Goal: Task Accomplishment & Management: Manage account settings

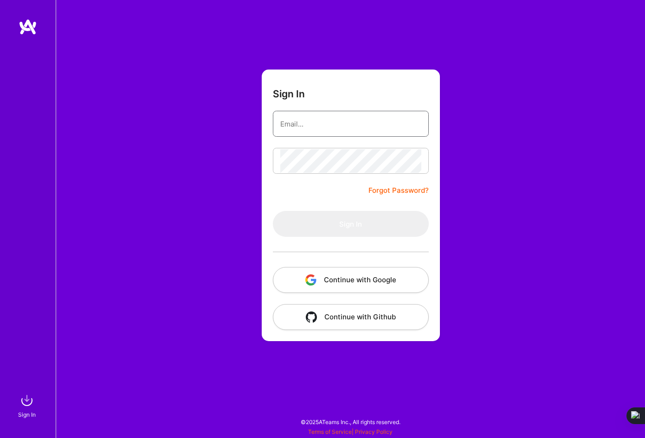
click at [300, 131] on input "email" at bounding box center [350, 124] width 141 height 24
type input "[EMAIL_ADDRESS][DOMAIN_NAME]"
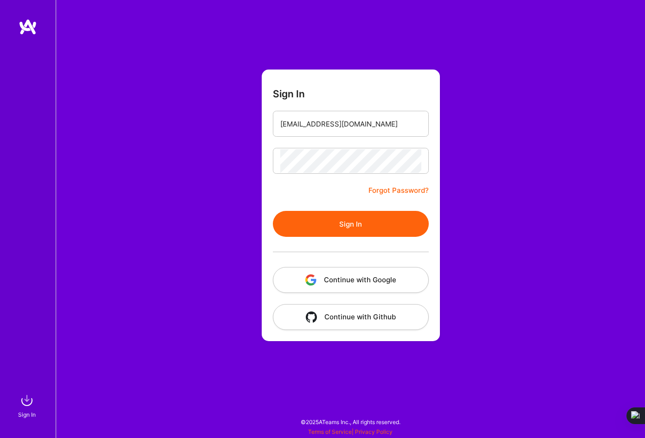
click at [347, 218] on button "Sign In" at bounding box center [351, 224] width 156 height 26
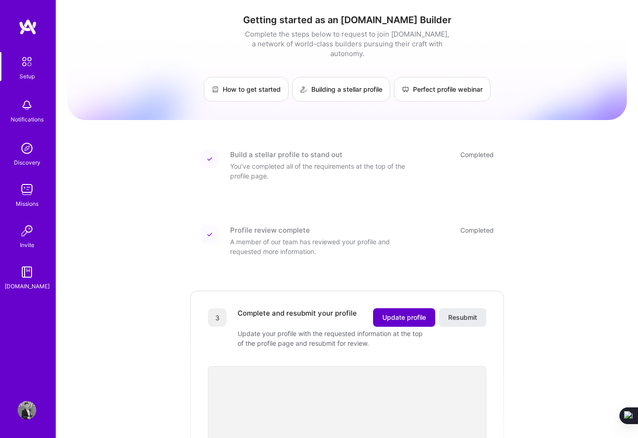
click at [402, 313] on span "Update profile" at bounding box center [404, 317] width 44 height 9
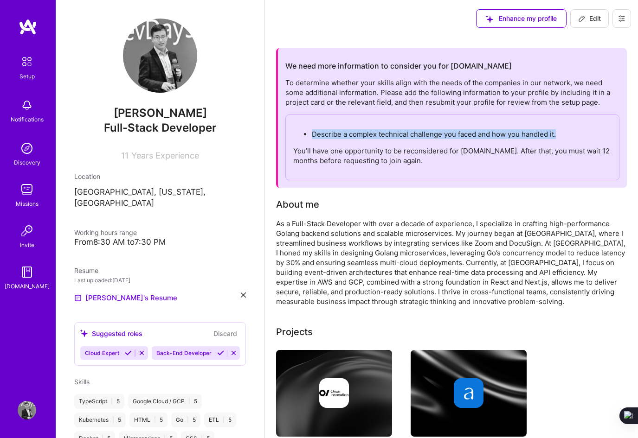
drag, startPoint x: 569, startPoint y: 134, endPoint x: 296, endPoint y: 134, distance: 272.2
click at [296, 134] on ul "Describe a complex technical challenge you faced and how you handled it." at bounding box center [452, 134] width 318 height 10
copy p "Describe a complex technical challenge you faced and how you handled it."
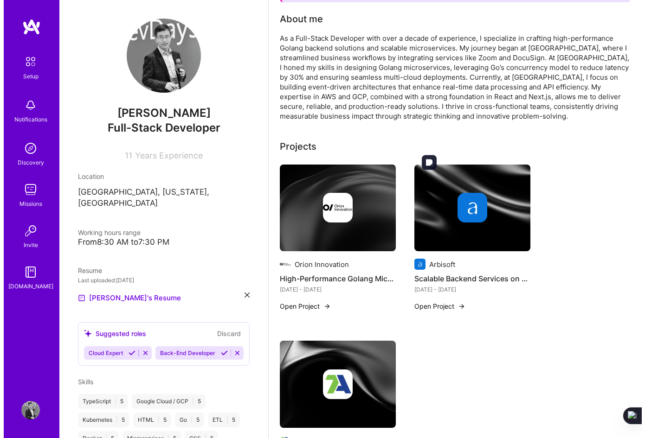
scroll to position [232, 0]
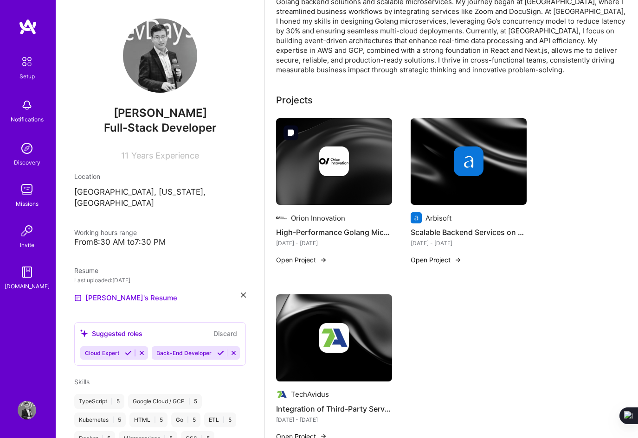
click at [334, 176] on img at bounding box center [334, 162] width 30 height 30
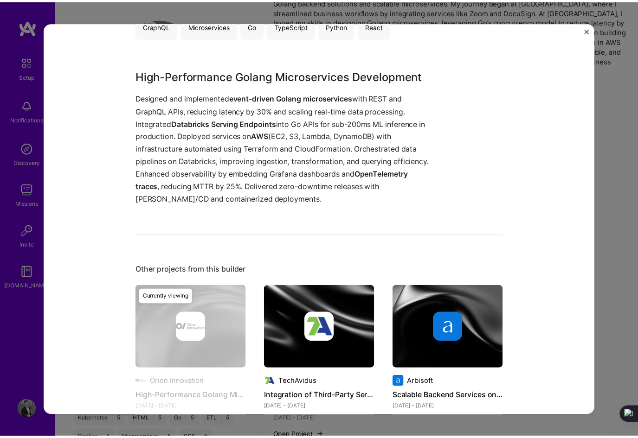
scroll to position [232, 0]
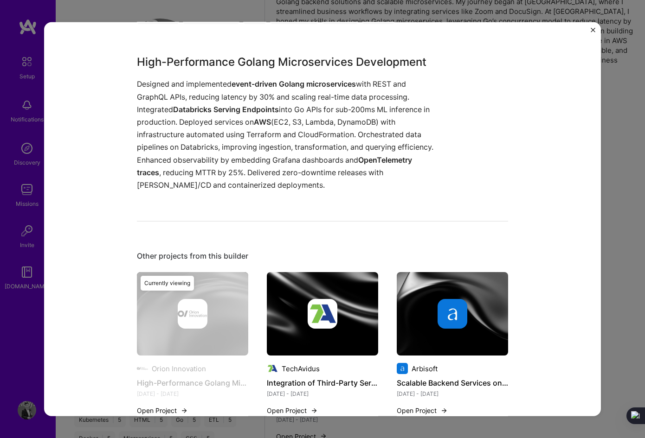
click at [594, 30] on img "Close" at bounding box center [592, 29] width 5 height 5
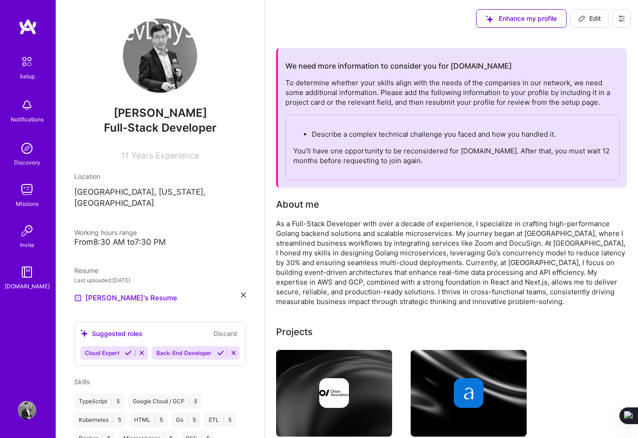
click at [403, 154] on p "You’ll have one opportunity to be reconsidered for [DOMAIN_NAME]. After that, y…" at bounding box center [452, 155] width 318 height 19
drag, startPoint x: 560, startPoint y: 132, endPoint x: 300, endPoint y: 139, distance: 260.7
click at [300, 139] on ul "Describe a complex technical challenge you faced and how you handled it." at bounding box center [452, 134] width 318 height 10
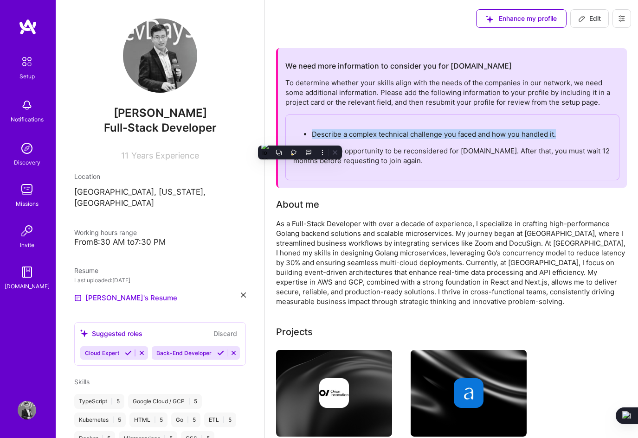
copy p "Describe a complex technical challenge you faced and how you handled it."
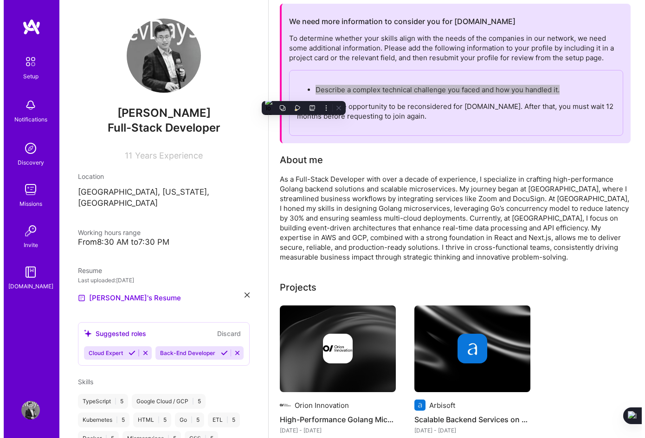
scroll to position [93, 0]
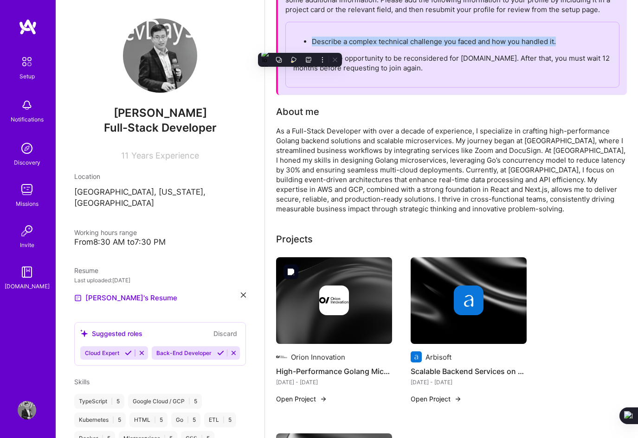
click at [336, 302] on img at bounding box center [334, 301] width 30 height 30
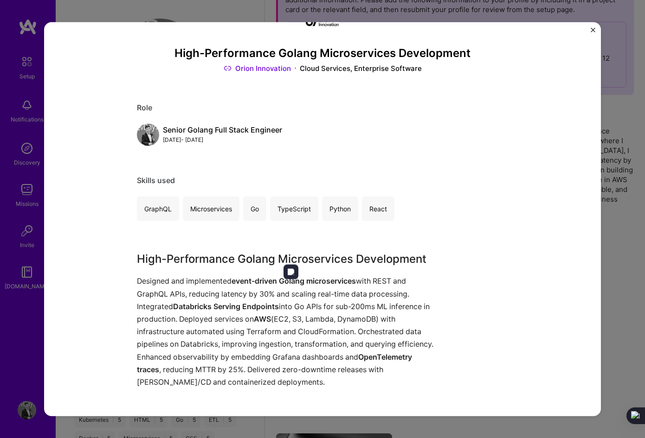
scroll to position [93, 0]
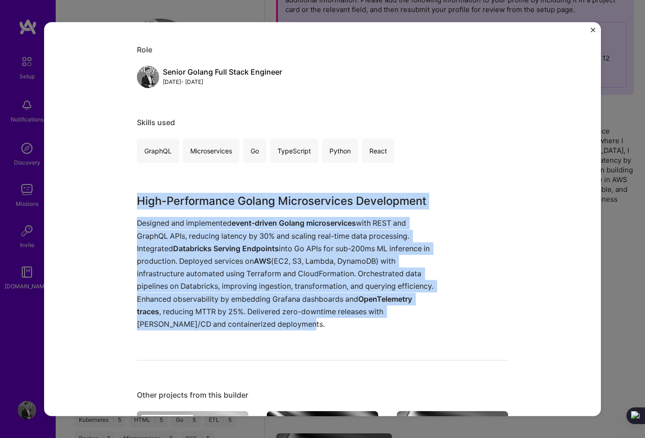
drag, startPoint x: 134, startPoint y: 198, endPoint x: 294, endPoint y: 330, distance: 206.9
click at [294, 330] on div "High-Performance Golang Microservices Development Designed and implemented even…" at bounding box center [287, 262] width 301 height 138
copy div "High-Performance Golang Microservices Development Designed and implemented even…"
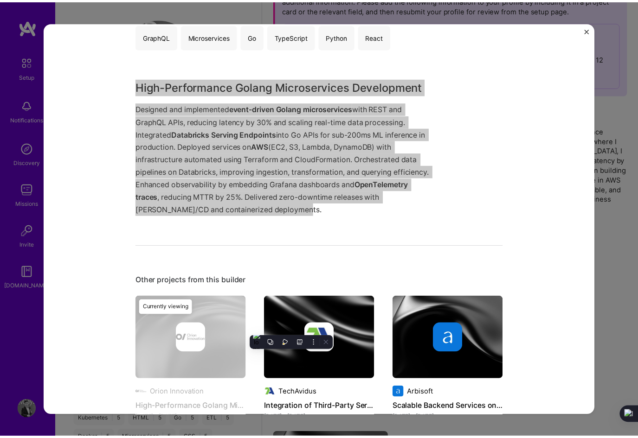
scroll to position [261, 0]
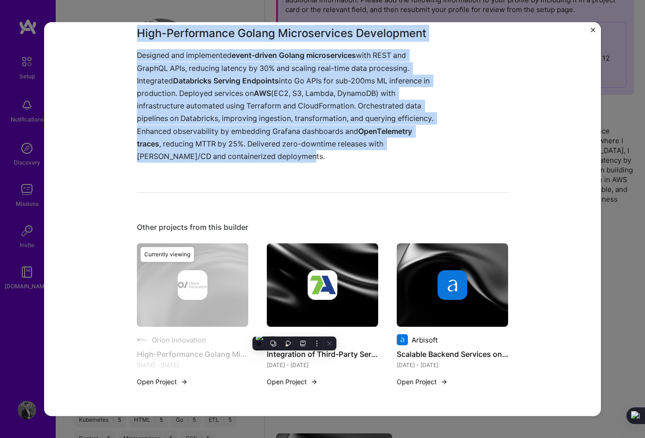
click at [591, 31] on img "Close" at bounding box center [592, 29] width 5 height 5
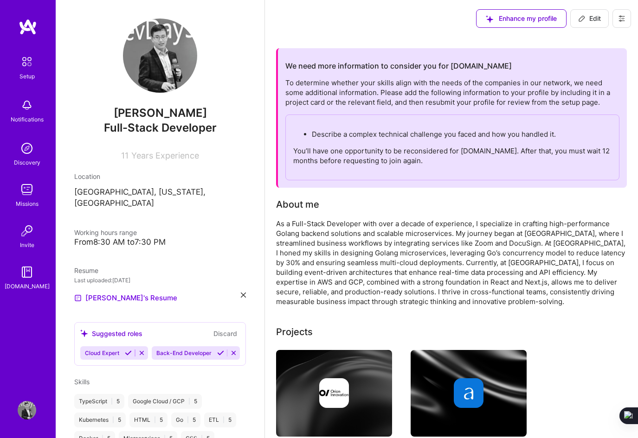
click at [590, 18] on span "Edit" at bounding box center [589, 18] width 23 height 9
select select "US"
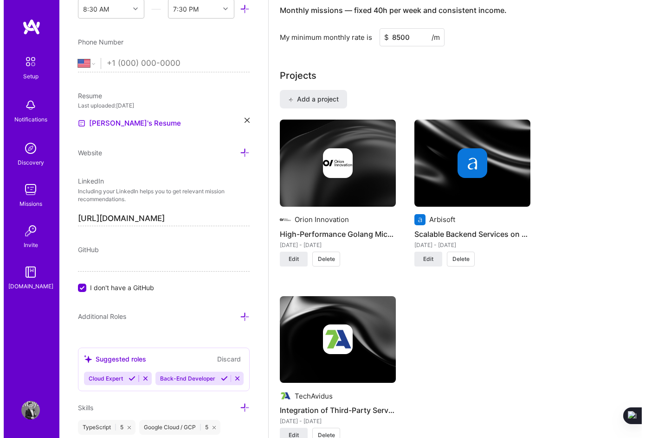
scroll to position [696, 0]
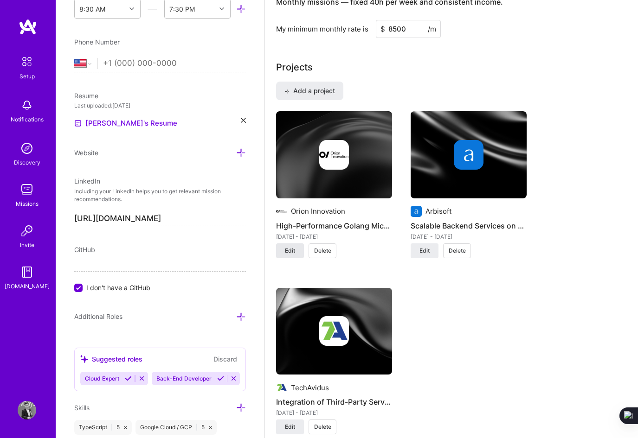
click at [294, 252] on span "Edit" at bounding box center [290, 251] width 10 height 8
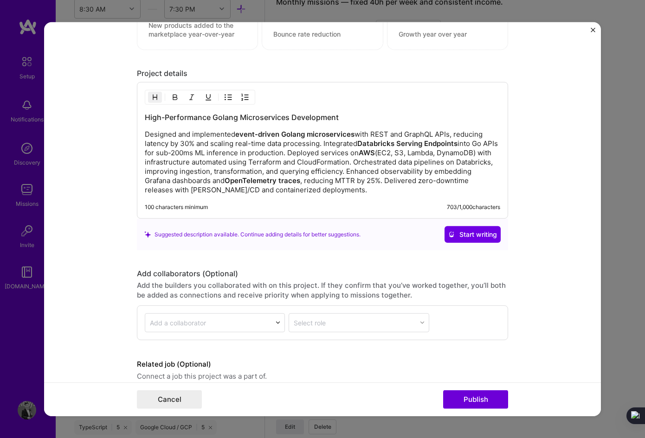
scroll to position [881, 0]
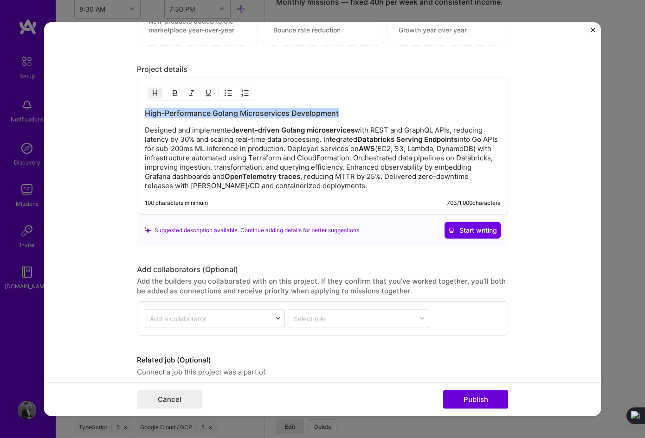
drag, startPoint x: 354, startPoint y: 108, endPoint x: 117, endPoint y: 105, distance: 237.0
click at [117, 105] on form "Project title High-Performance Golang Microservices Development Company Orion I…" at bounding box center [322, 219] width 556 height 395
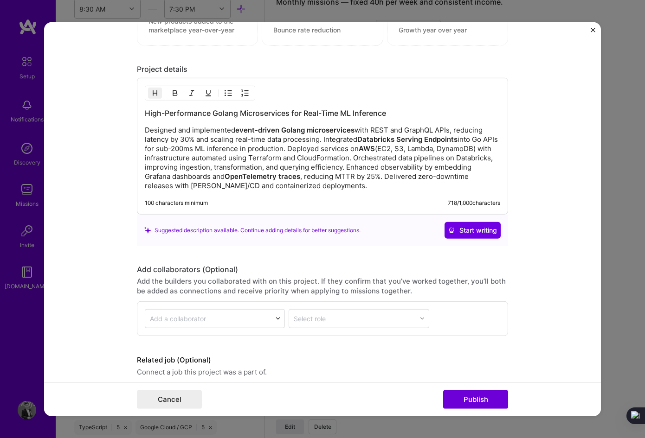
click at [347, 184] on p "Designed and implemented event-driven Golang microservices with REST and GraphQ…" at bounding box center [322, 158] width 355 height 65
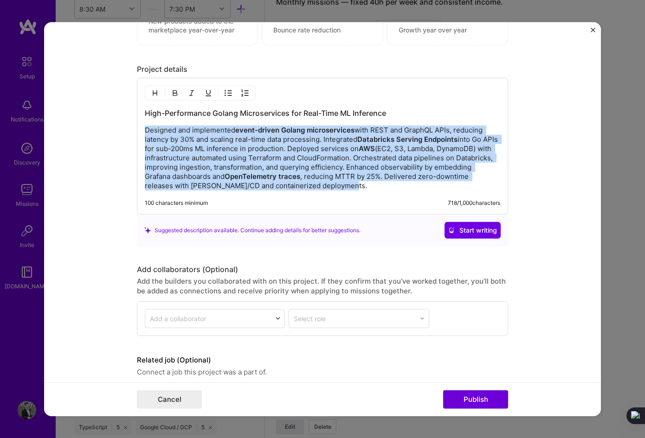
drag, startPoint x: 393, startPoint y: 184, endPoint x: 142, endPoint y: 131, distance: 256.0
click at [145, 131] on p "Designed and implemented event-driven Golang microservices with REST and GraphQ…" at bounding box center [322, 158] width 355 height 65
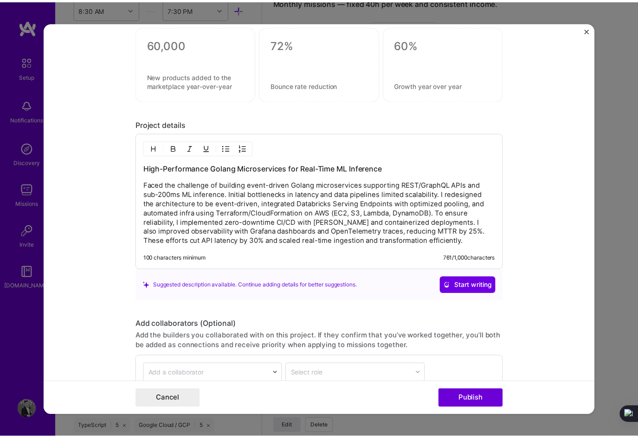
scroll to position [825, 0]
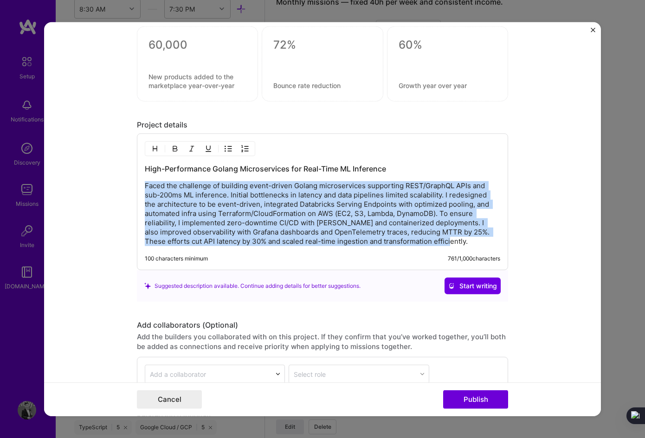
drag, startPoint x: 454, startPoint y: 241, endPoint x: 111, endPoint y: 175, distance: 349.3
click at [111, 175] on form "Project title High-Performance Golang Microservices Development Company Orion I…" at bounding box center [322, 219] width 556 height 395
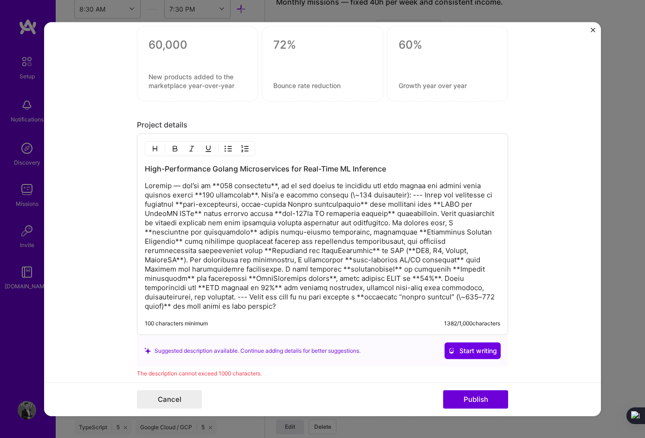
click at [369, 278] on p at bounding box center [322, 246] width 355 height 130
click at [339, 262] on p at bounding box center [322, 246] width 355 height 130
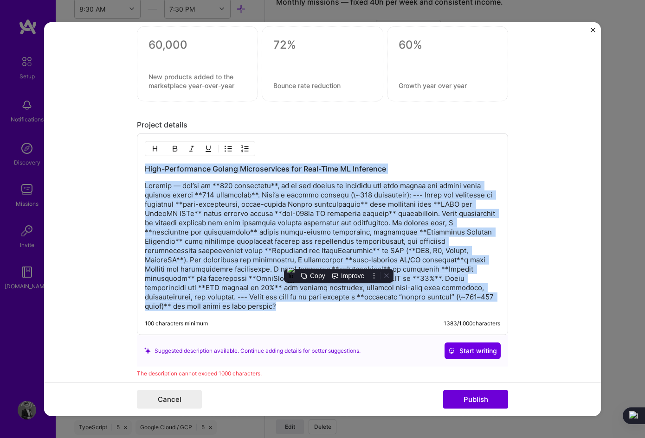
click at [350, 260] on p at bounding box center [322, 246] width 355 height 130
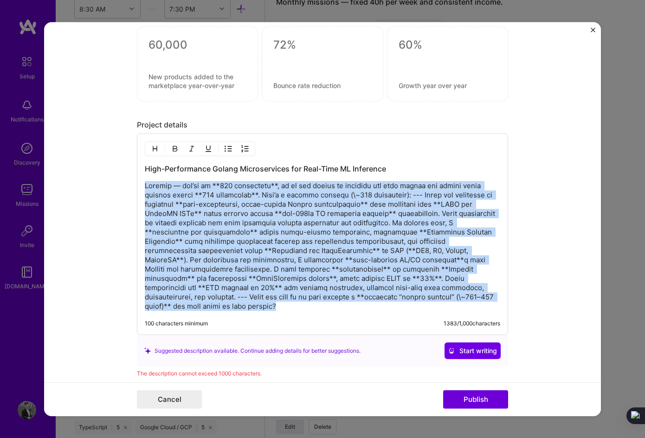
drag, startPoint x: 462, startPoint y: 298, endPoint x: 126, endPoint y: 176, distance: 358.1
click at [126, 176] on form "Project title High-Performance Golang Microservices Development Company Orion I…" at bounding box center [322, 219] width 556 height 395
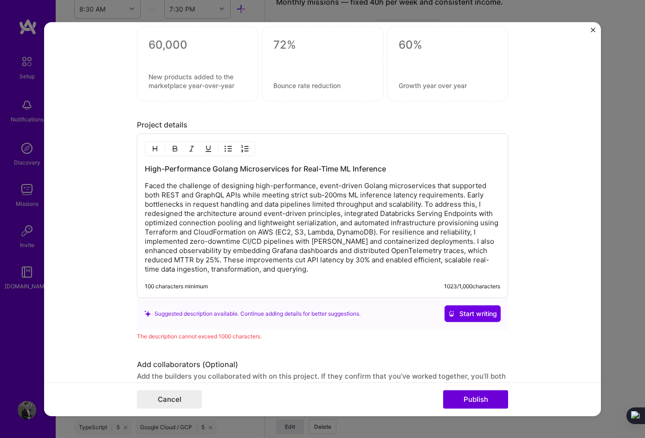
click at [287, 272] on p "Faced the challenge of designing high-performance, event-driven Golang microser…" at bounding box center [322, 227] width 355 height 93
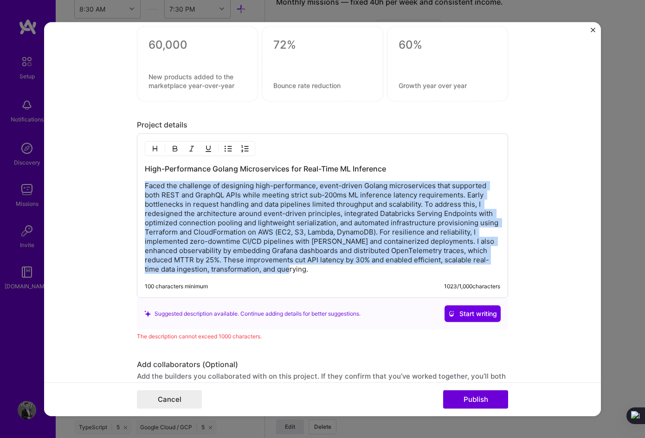
drag, startPoint x: 291, startPoint y: 268, endPoint x: 117, endPoint y: 187, distance: 191.5
click at [117, 187] on form "Project title High-Performance Golang Microservices Development Company Orion I…" at bounding box center [322, 219] width 556 height 395
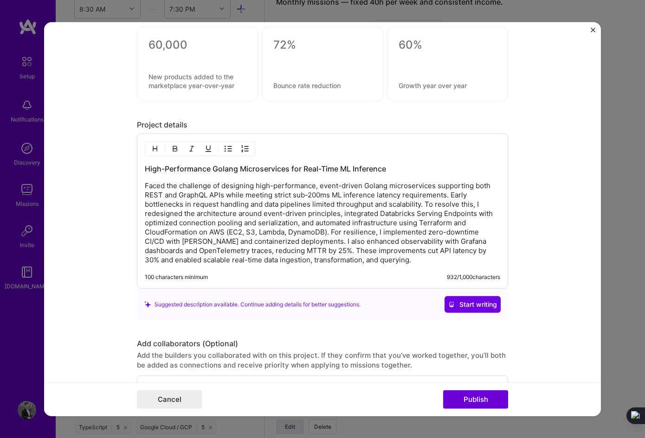
click at [305, 219] on p "Faced the challenge of designing high-performance, event-driven Golang microser…" at bounding box center [322, 222] width 355 height 83
drag, startPoint x: 251, startPoint y: 187, endPoint x: 430, endPoint y: 182, distance: 179.1
click at [430, 182] on p "Faced the challenge of designing high-performance, event-driven Golang microser…" at bounding box center [322, 222] width 355 height 83
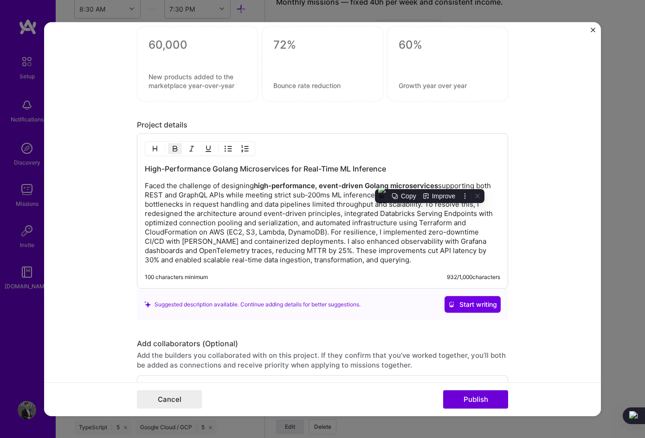
click at [288, 214] on p "Faced the challenge of designing high-performance, event-driven Golang microser…" at bounding box center [322, 222] width 355 height 83
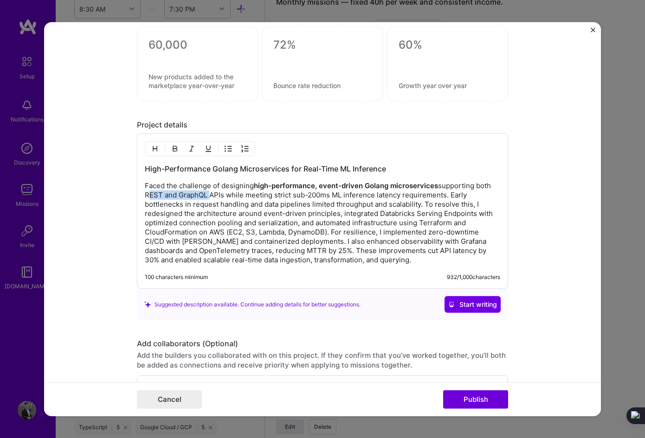
drag, startPoint x: 141, startPoint y: 194, endPoint x: 203, endPoint y: 194, distance: 61.7
click at [203, 194] on p "Faced the challenge of designing high-performance, event-driven Golang microser…" at bounding box center [322, 222] width 355 height 83
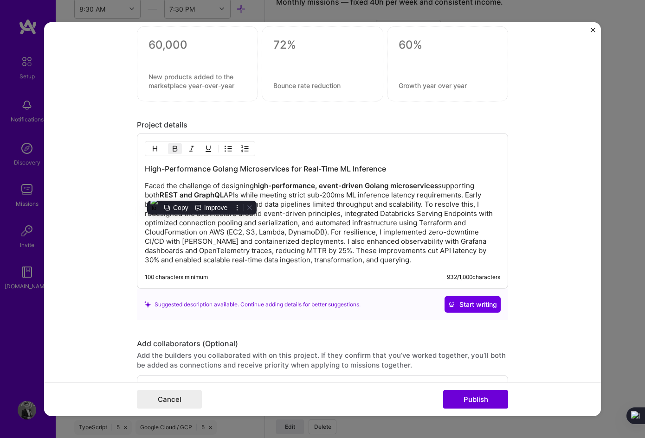
click at [371, 231] on p "Faced the challenge of designing high-performance, event-driven Golang microser…" at bounding box center [322, 222] width 355 height 83
drag, startPoint x: 141, startPoint y: 211, endPoint x: 232, endPoint y: 214, distance: 90.5
click at [232, 214] on p "Faced the challenge of designing high-performance, event-driven Golang microser…" at bounding box center [322, 222] width 355 height 83
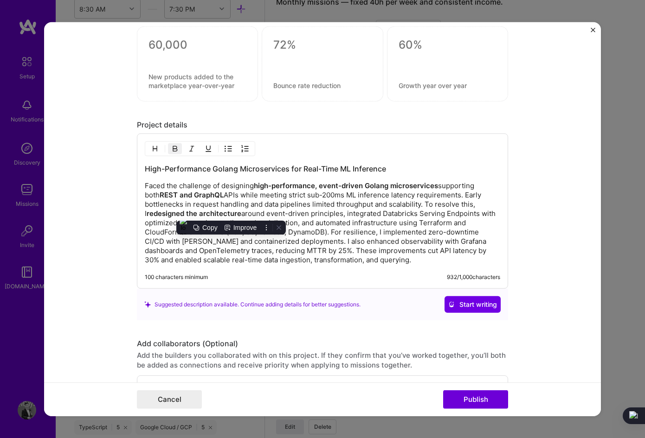
click at [337, 234] on p "Faced the challenge of designing high-performance, event-driven Golang microser…" at bounding box center [322, 222] width 355 height 83
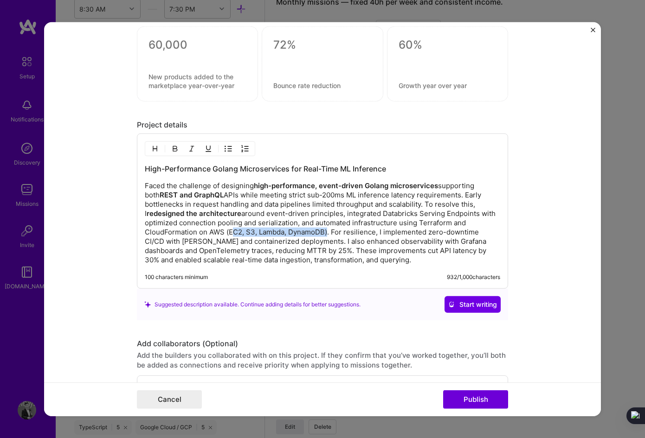
drag, startPoint x: 226, startPoint y: 230, endPoint x: 321, endPoint y: 230, distance: 95.1
click at [321, 230] on p "Faced the challenge of designing high-performance, event-driven Golang microser…" at bounding box center [322, 222] width 355 height 83
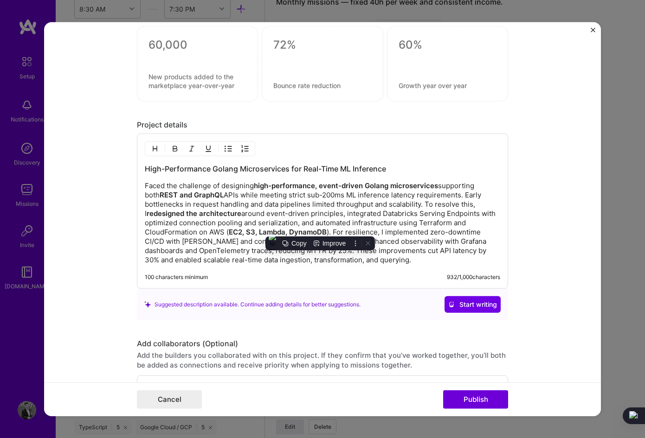
click at [241, 252] on p "Faced the challenge of designing high-performance, event-driven Golang microser…" at bounding box center [322, 222] width 355 height 83
click at [188, 256] on p "Faced the challenge of designing high-performance, event-driven Golang microser…" at bounding box center [322, 222] width 355 height 83
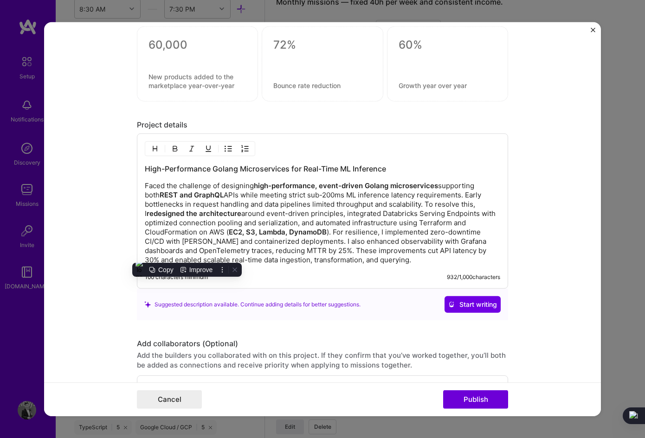
click at [183, 253] on p "Faced the challenge of designing high-performance, event-driven Golang microser…" at bounding box center [322, 222] width 355 height 83
click at [237, 251] on p "Faced the challenge of designing high-performance, event-driven Golang microser…" at bounding box center [322, 222] width 355 height 83
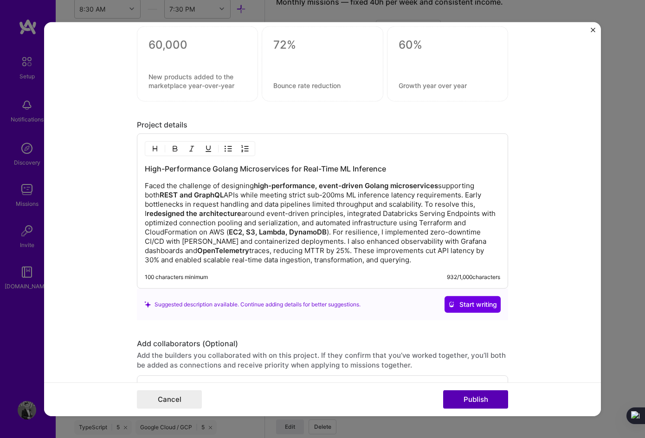
click at [479, 399] on button "Publish" at bounding box center [475, 399] width 65 height 19
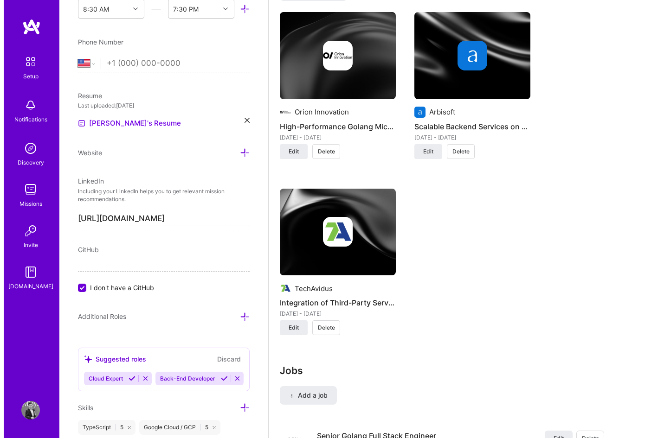
scroll to position [742, 0]
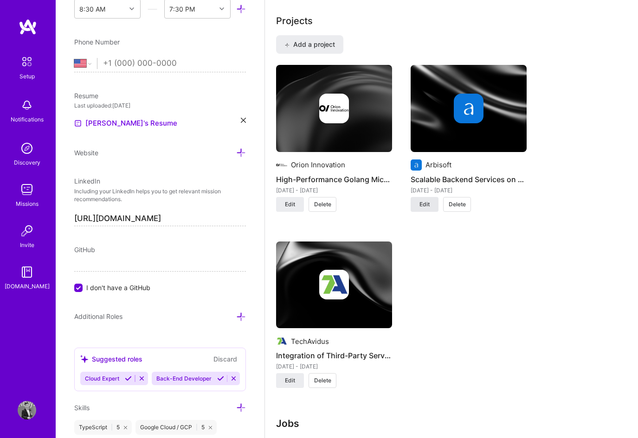
click at [428, 204] on span "Edit" at bounding box center [424, 204] width 10 height 8
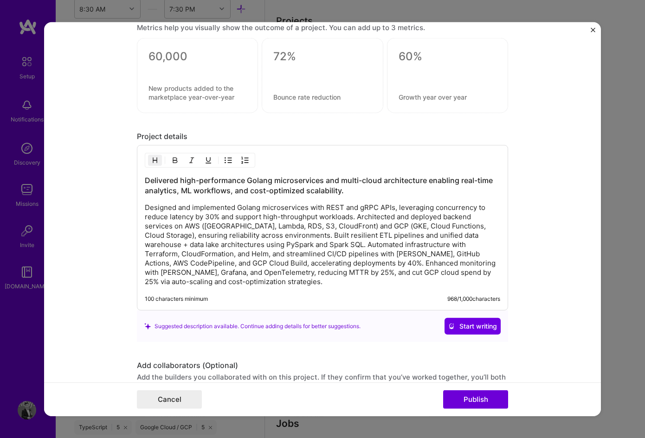
scroll to position [974, 0]
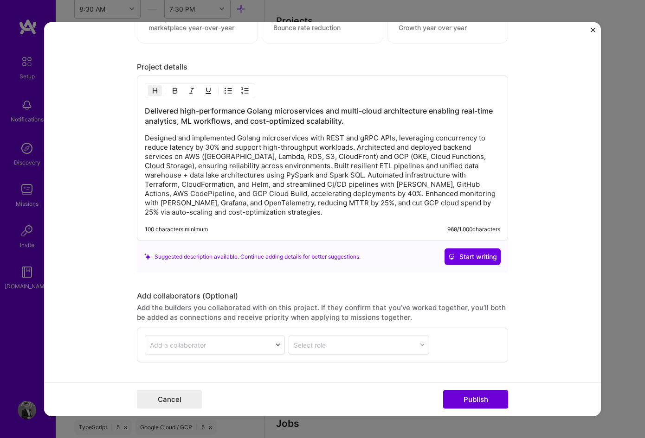
drag, startPoint x: 233, startPoint y: 217, endPoint x: 137, endPoint y: 161, distance: 111.4
click at [137, 161] on div "Delivered high-performance Golang microservices and multi-cloud architecture en…" at bounding box center [322, 159] width 371 height 166
click at [215, 205] on p "Designed and implemented Golang microservices with REST and gRPC APIs, leveragi…" at bounding box center [322, 175] width 355 height 83
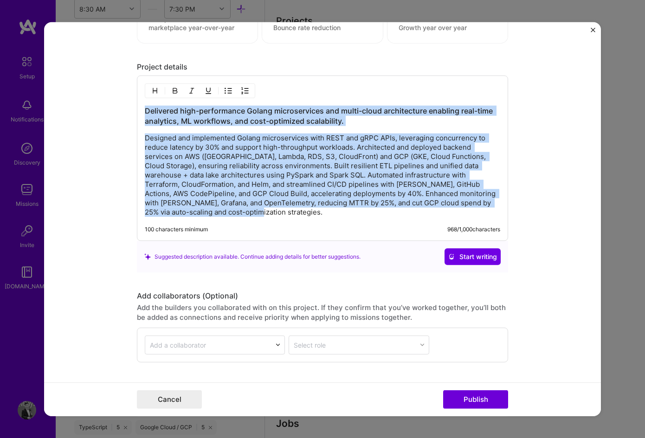
drag, startPoint x: 224, startPoint y: 211, endPoint x: 134, endPoint y: 105, distance: 138.2
click at [137, 105] on div "Delivered high-performance Golang microservices and multi-cloud architecture en…" at bounding box center [322, 159] width 371 height 166
copy div "Delivered high-performance Golang microservices and multi-cloud architecture en…"
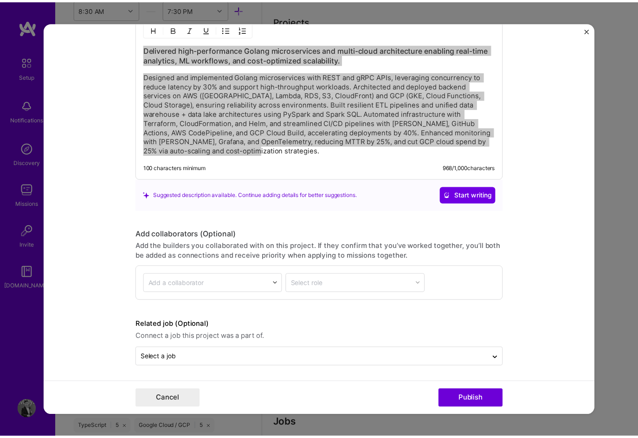
scroll to position [1037, 0]
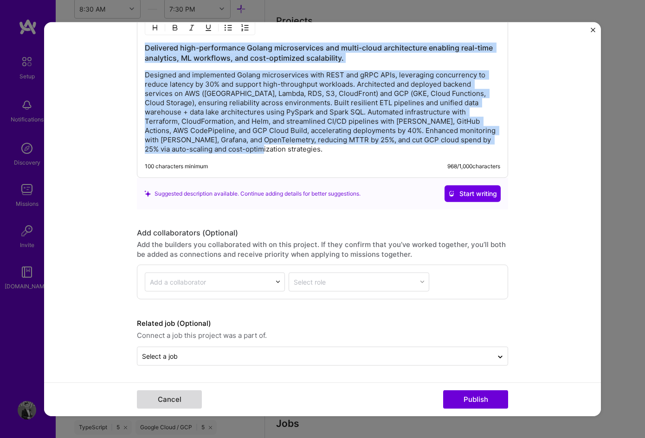
click at [174, 398] on button "Cancel" at bounding box center [169, 399] width 65 height 19
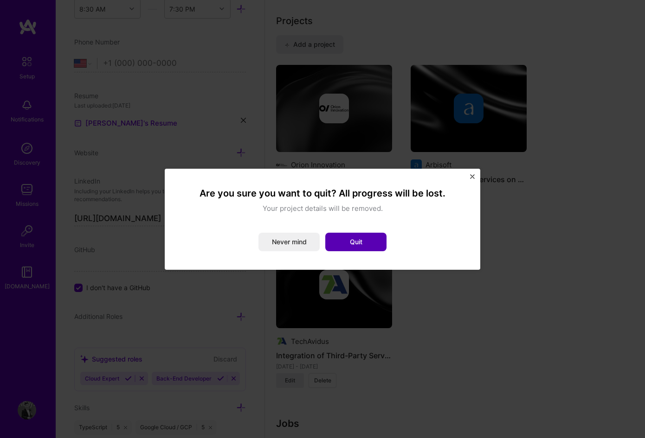
click at [361, 243] on button "Quit" at bounding box center [355, 242] width 61 height 19
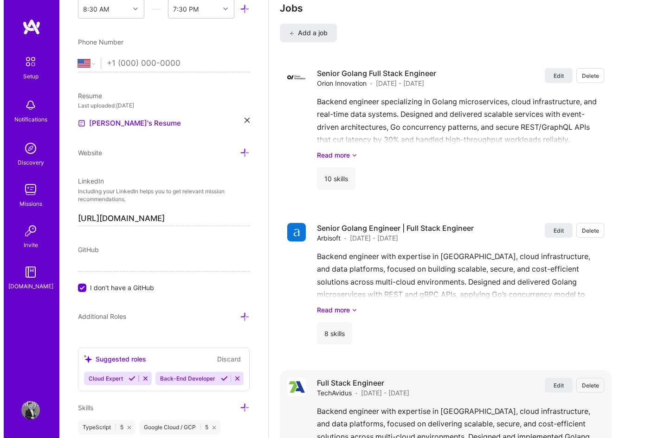
scroll to position [1159, 0]
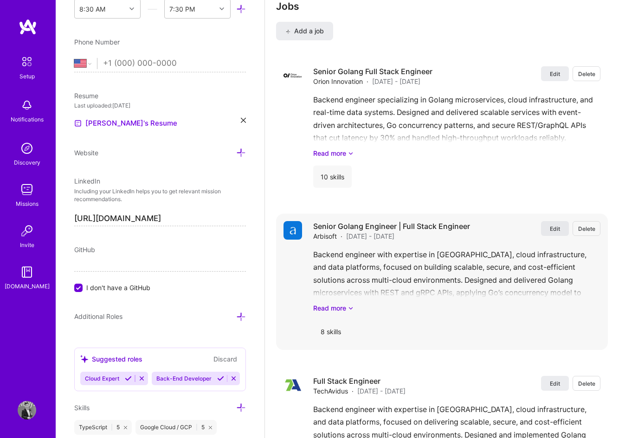
click at [560, 228] on span "Edit" at bounding box center [555, 229] width 10 height 8
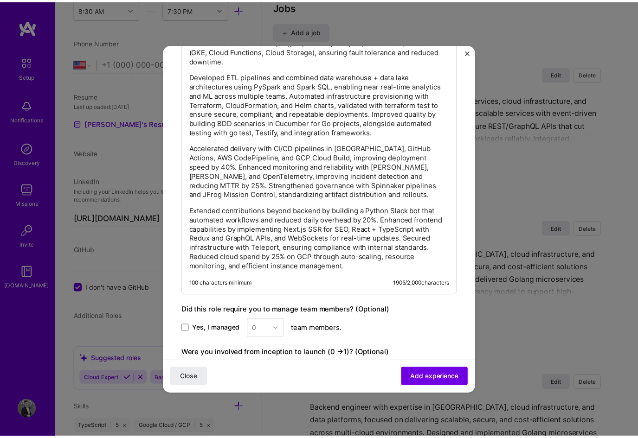
scroll to position [649, 0]
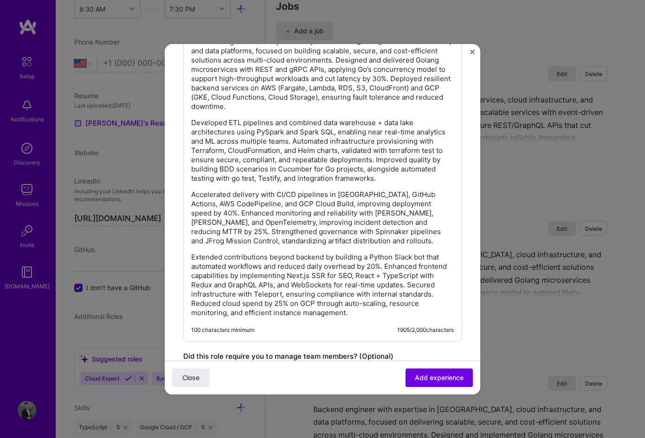
click at [300, 197] on div "Backend engineer with expertise in [GEOGRAPHIC_DATA], cloud infrastructure, and…" at bounding box center [322, 177] width 262 height 281
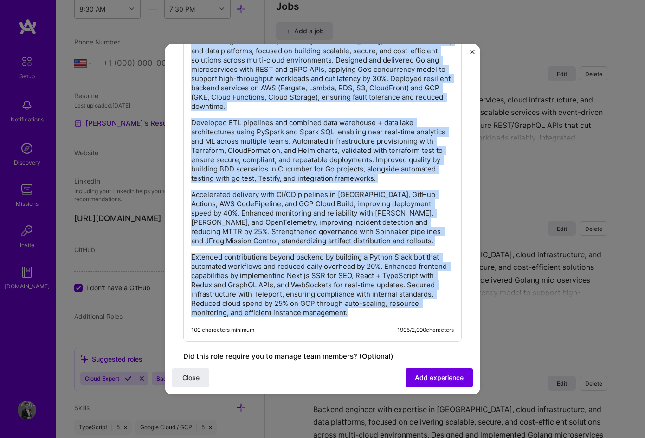
copy div "Loremip dolorsit amet consectet ad Elitse, doeiu temporincididu, utl etdo magna…"
click at [188, 380] on span "Close" at bounding box center [190, 377] width 17 height 9
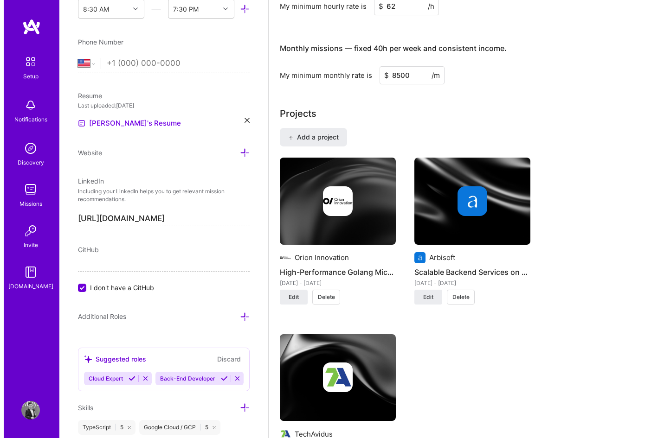
scroll to position [742, 0]
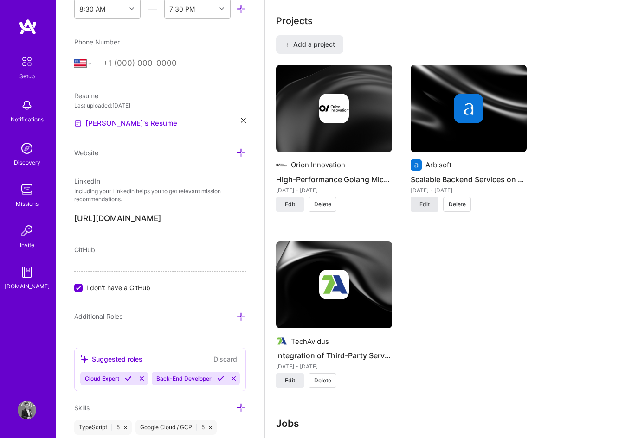
click at [426, 205] on span "Edit" at bounding box center [424, 204] width 10 height 8
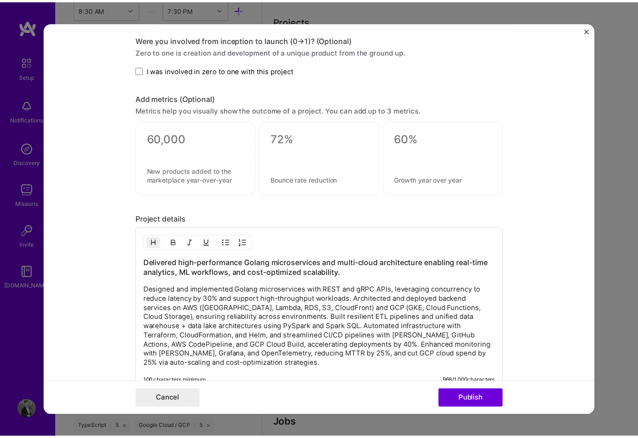
scroll to position [881, 0]
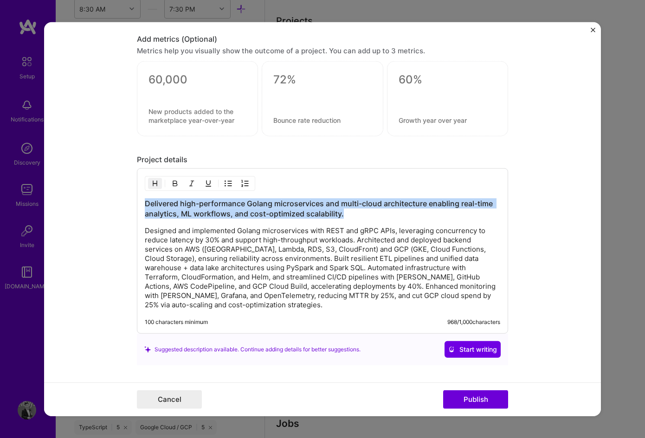
drag, startPoint x: 352, startPoint y: 213, endPoint x: 102, endPoint y: 199, distance: 249.4
click at [102, 199] on form "Project title Scalable Backend Services on Multi-Cloud Platforms Company Arbiso…" at bounding box center [322, 219] width 556 height 395
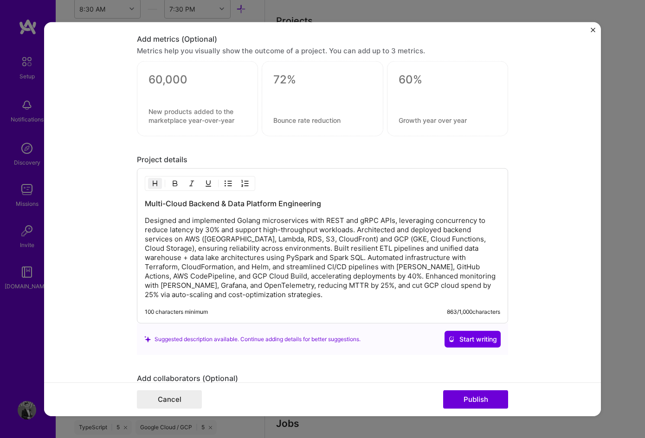
click at [229, 302] on div "Multi-Cloud Backend & Data Platform Engineering Designed and implemented Golang…" at bounding box center [322, 245] width 371 height 155
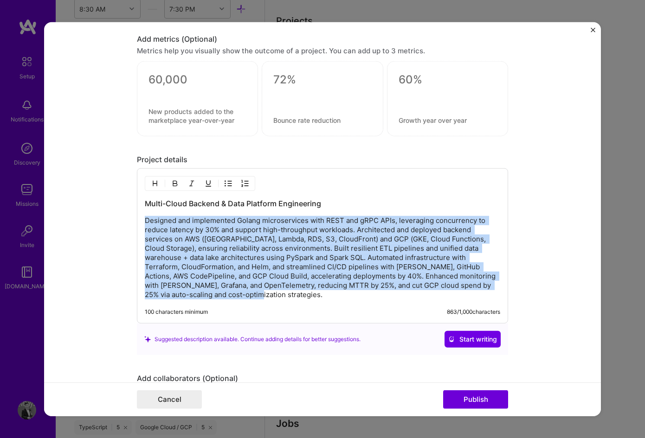
drag, startPoint x: 233, startPoint y: 292, endPoint x: 124, endPoint y: 217, distance: 132.2
click at [124, 217] on form "Project title Scalable Backend Services on Multi-Cloud Platforms Company Arbiso…" at bounding box center [322, 219] width 556 height 395
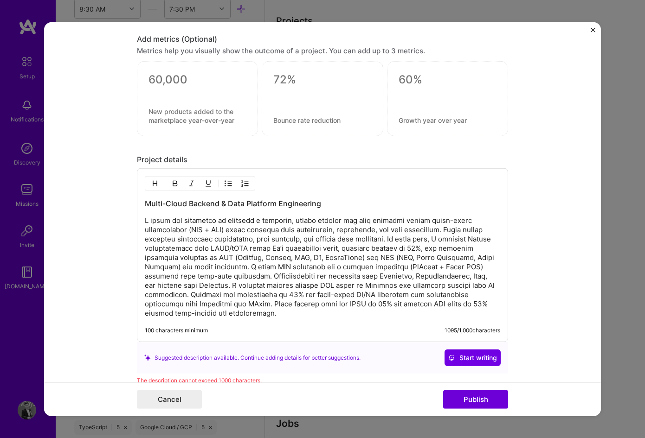
click at [300, 311] on p at bounding box center [322, 267] width 355 height 102
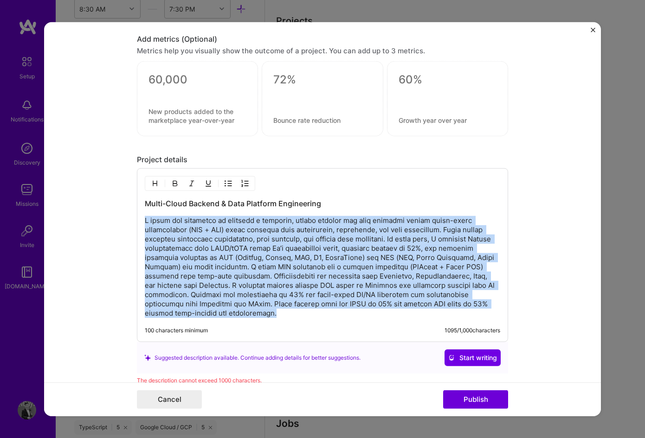
drag, startPoint x: 295, startPoint y: 311, endPoint x: 125, endPoint y: 220, distance: 193.4
click at [125, 220] on form "Project title Scalable Backend Services on Multi-Cloud Platforms Company Arbiso…" at bounding box center [322, 219] width 556 height 395
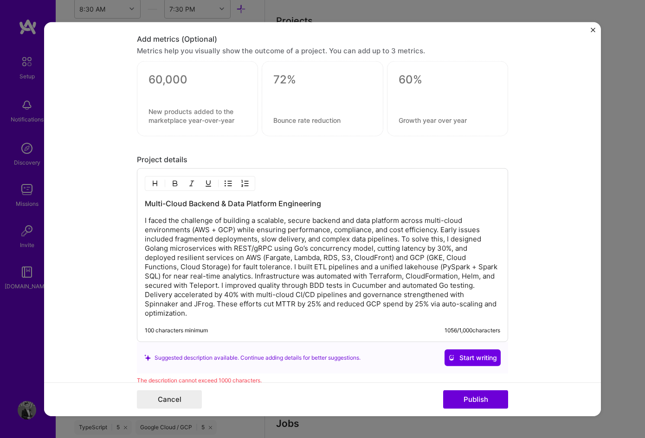
drag, startPoint x: 209, startPoint y: 309, endPoint x: 202, endPoint y: 309, distance: 6.5
click at [208, 309] on p "I faced the challenge of building a scalable, secure backend and data platform …" at bounding box center [322, 267] width 355 height 102
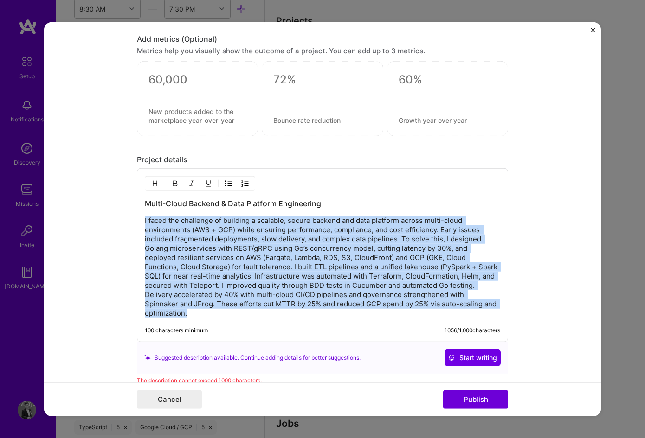
drag, startPoint x: 198, startPoint y: 312, endPoint x: 138, endPoint y: 215, distance: 113.7
click at [138, 215] on div "Multi-Cloud Backend & Data Platform Engineering 100 characters minimum 1056 / 1…" at bounding box center [322, 255] width 371 height 174
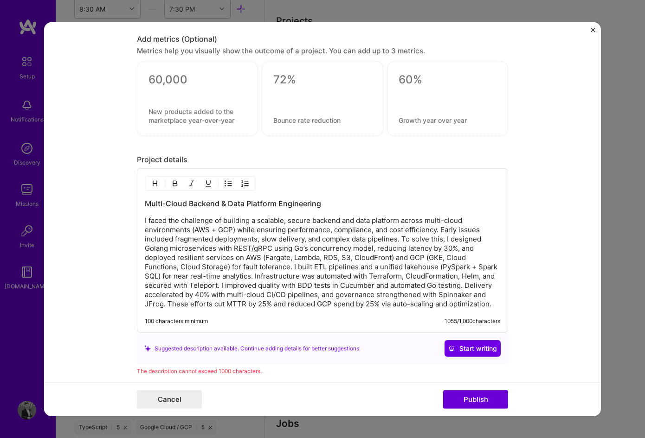
click at [341, 272] on p "I faced the challenge of building a scalable, secure backend and data platform …" at bounding box center [322, 262] width 355 height 93
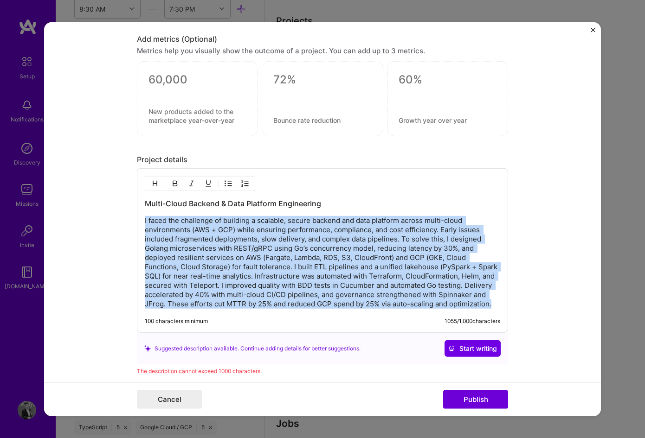
drag, startPoint x: 493, startPoint y: 304, endPoint x: 103, endPoint y: 212, distance: 400.3
click at [103, 212] on form "Project title Scalable Backend Services on Multi-Cloud Platforms Company Arbiso…" at bounding box center [322, 219] width 556 height 395
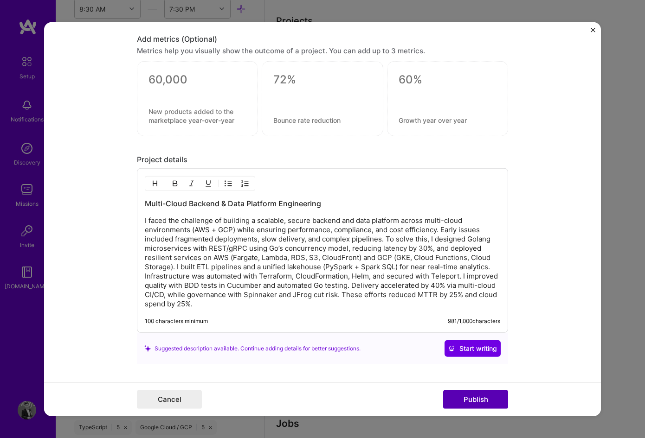
click at [494, 402] on button "Publish" at bounding box center [475, 399] width 65 height 19
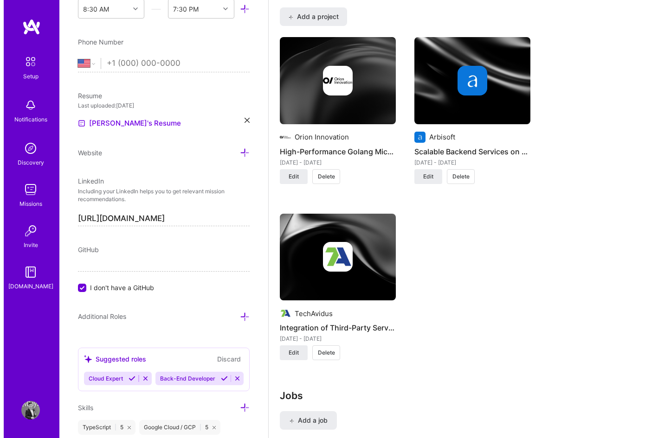
scroll to position [835, 0]
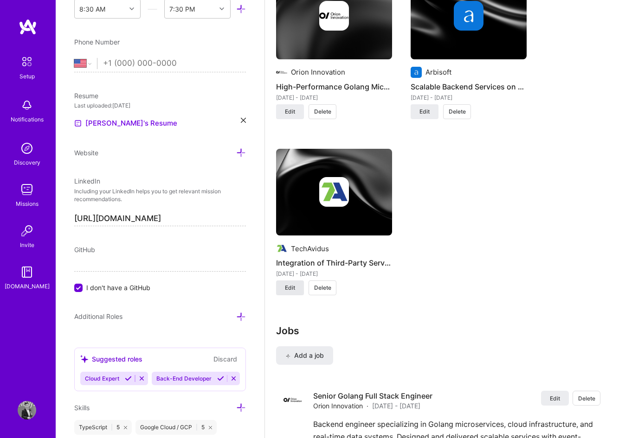
click at [293, 289] on span "Edit" at bounding box center [290, 288] width 10 height 8
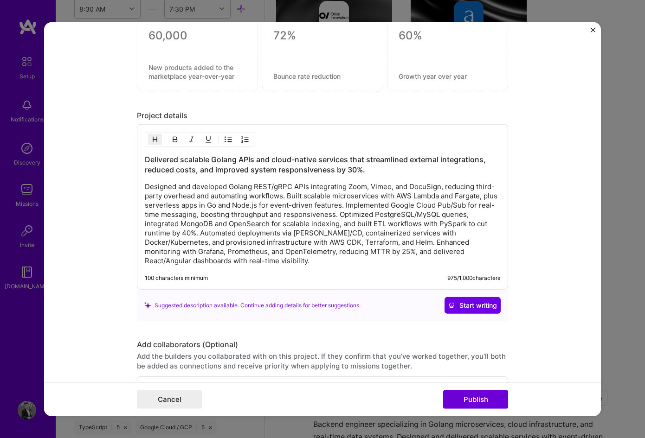
click at [593, 29] on img "Close" at bounding box center [592, 29] width 5 height 5
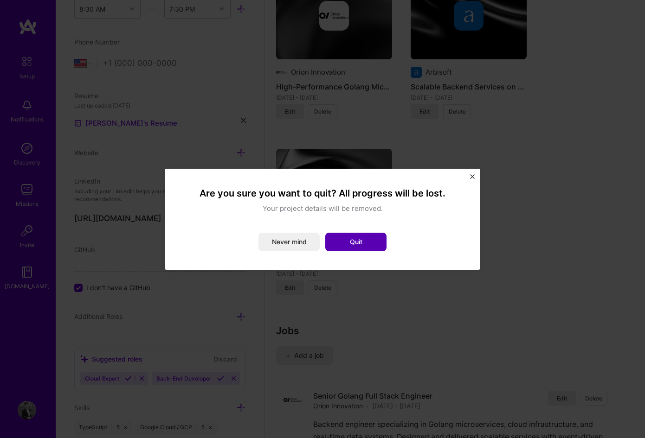
click at [338, 242] on button "Quit" at bounding box center [355, 242] width 61 height 19
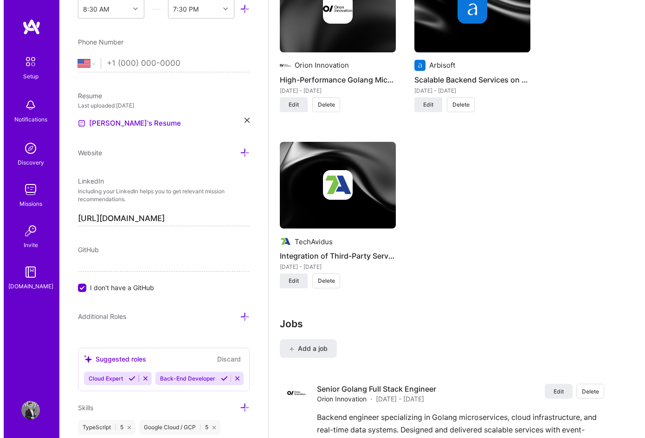
scroll to position [1020, 0]
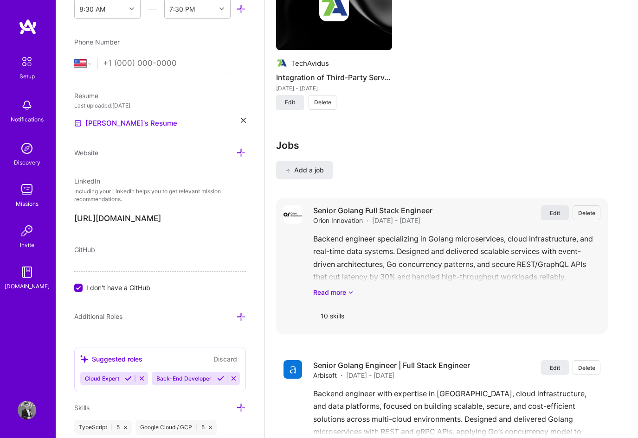
click at [560, 212] on span "Edit" at bounding box center [555, 213] width 10 height 8
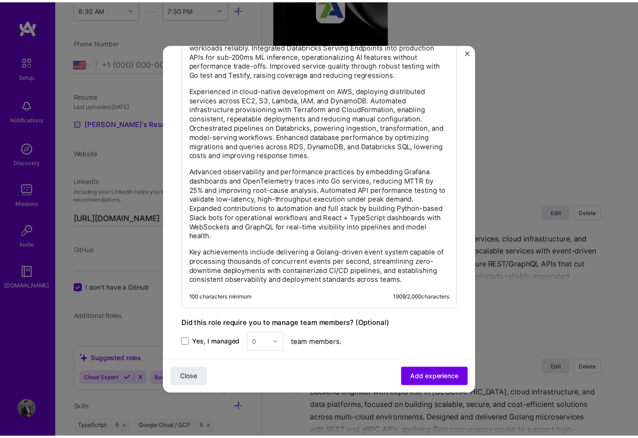
scroll to position [857, 0]
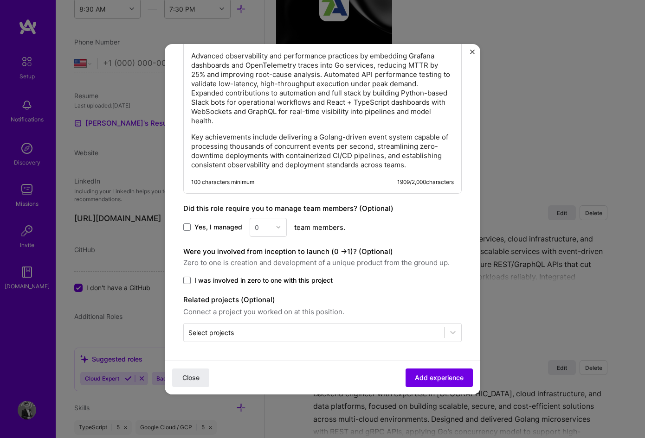
click at [472, 56] on button "Close" at bounding box center [472, 55] width 5 height 10
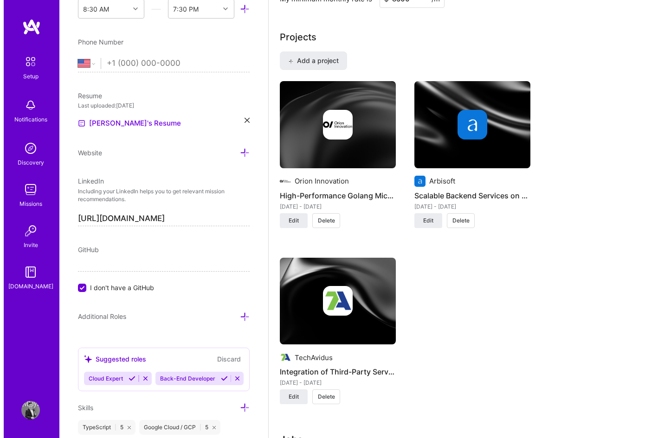
scroll to position [696, 0]
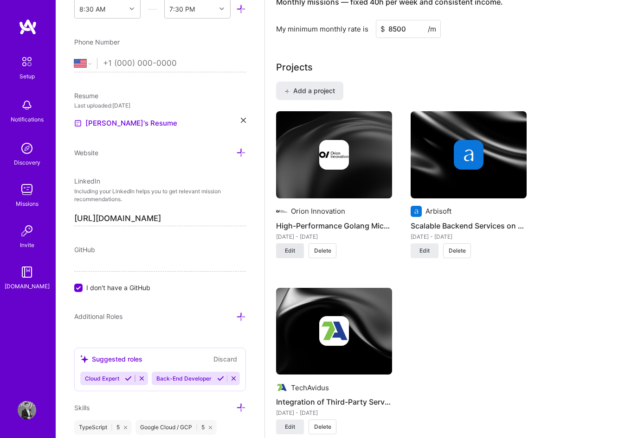
click at [293, 250] on span "Edit" at bounding box center [290, 251] width 10 height 8
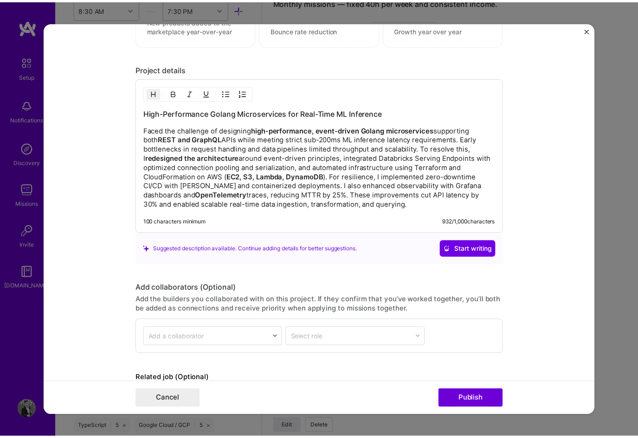
scroll to position [863, 0]
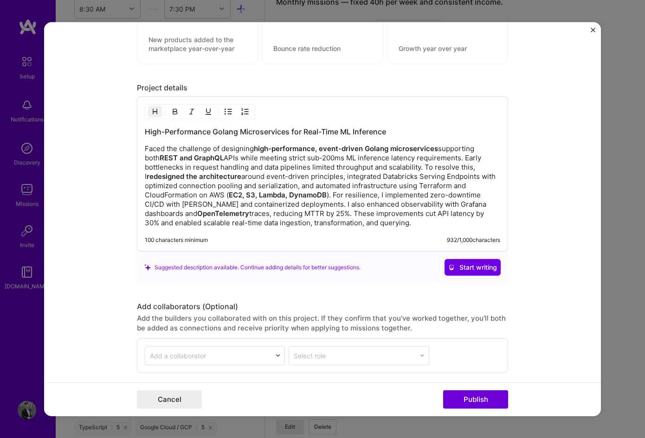
click at [589, 29] on form "Project title High-Performance Golang Microservices Development Company Orion I…" at bounding box center [322, 219] width 556 height 395
click at [591, 29] on img "Close" at bounding box center [592, 29] width 5 height 5
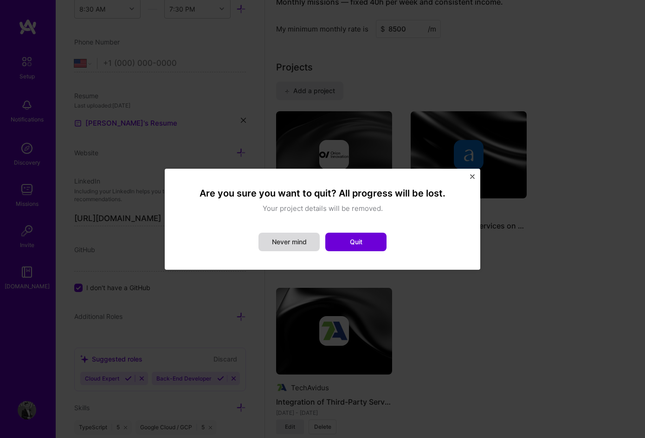
click at [285, 242] on button "Never mind" at bounding box center [288, 242] width 61 height 19
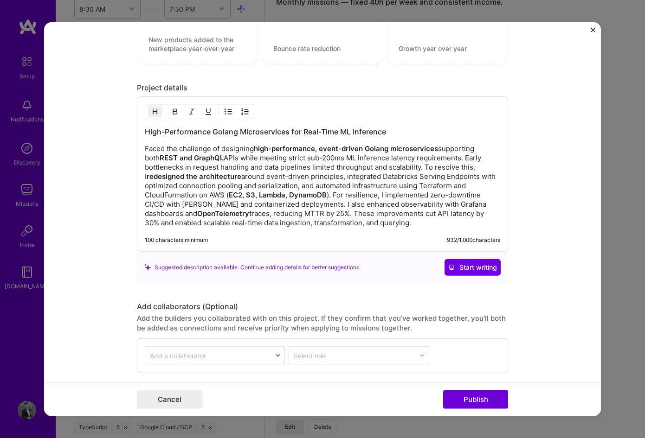
click at [593, 31] on img "Close" at bounding box center [592, 29] width 5 height 5
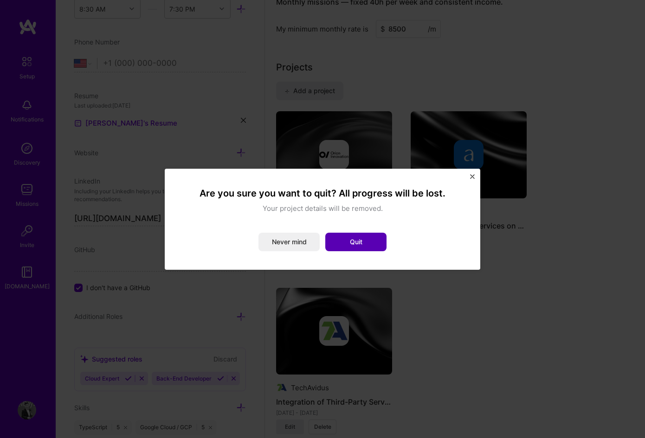
click at [364, 244] on button "Quit" at bounding box center [355, 242] width 61 height 19
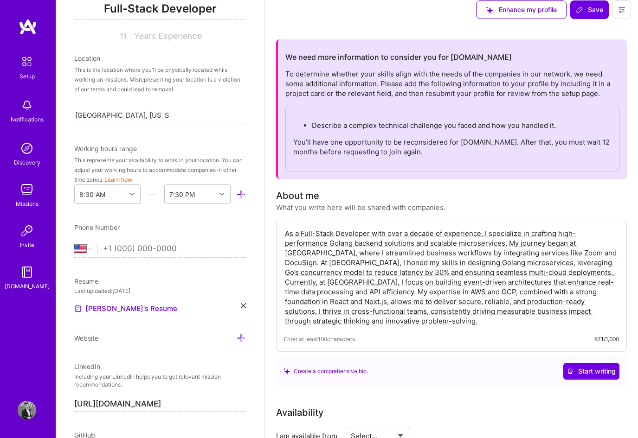
scroll to position [0, 0]
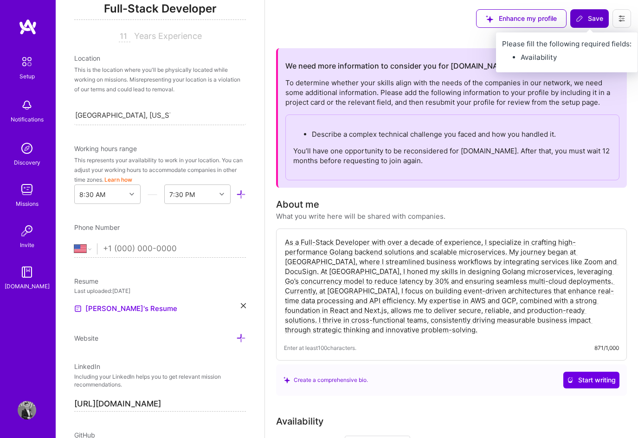
click at [595, 20] on span "Save" at bounding box center [589, 18] width 27 height 9
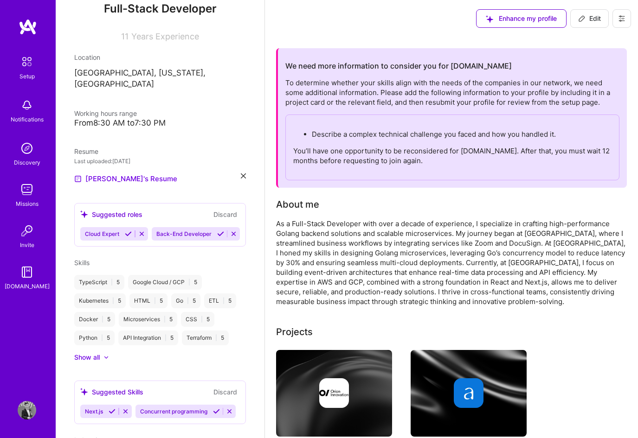
click at [588, 25] on button "Edit" at bounding box center [589, 18] width 38 height 19
select select "US"
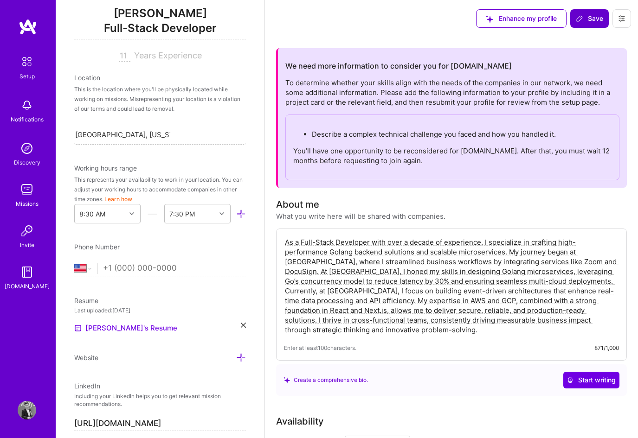
scroll to position [139, 0]
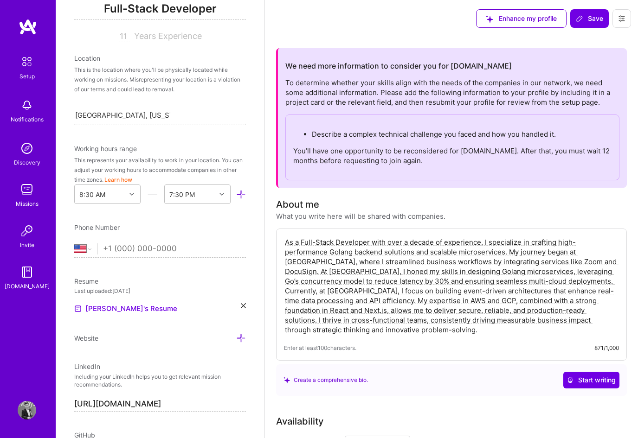
click at [512, 283] on textarea "As a Full-Stack Developer with over a decade of experience, I specialize in cra…" at bounding box center [451, 286] width 335 height 99
click at [514, 282] on textarea "As a Full-Stack Developer with over a decade of experience, I specialize in cra…" at bounding box center [451, 286] width 335 height 99
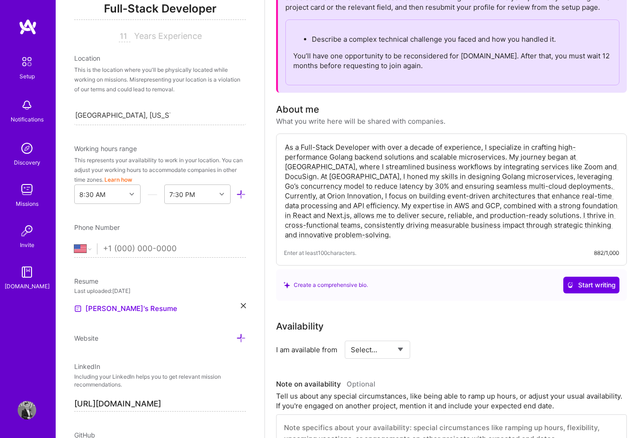
scroll to position [93, 0]
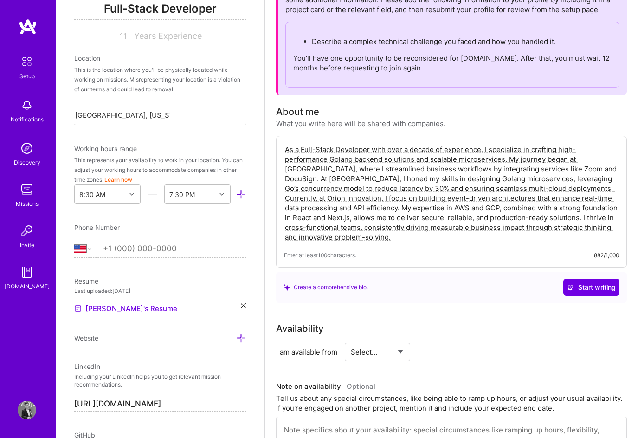
drag, startPoint x: 313, startPoint y: 238, endPoint x: 276, endPoint y: 147, distance: 99.0
click at [276, 147] on div "As a Full-Stack Developer with over a decade of experience, I specialize in cra…" at bounding box center [451, 202] width 351 height 132
click at [364, 193] on textarea "As a Full-Stack Developer with over a decade of experience, I specialize in cra…" at bounding box center [451, 193] width 335 height 99
drag, startPoint x: 321, startPoint y: 237, endPoint x: 254, endPoint y: 147, distance: 112.6
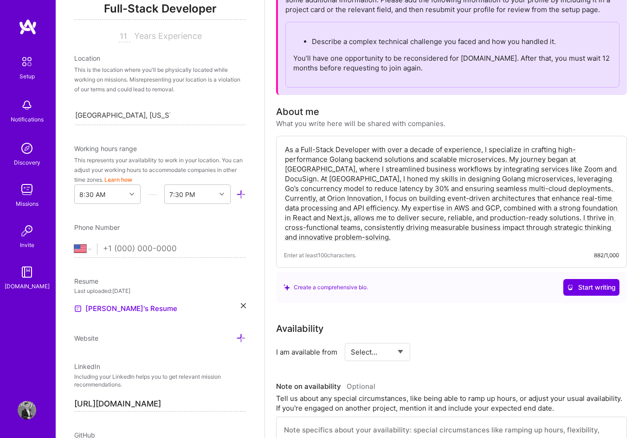
paste textarea "I am a Full-Stack Developer with 10+ years of experience specializing in high-p…"
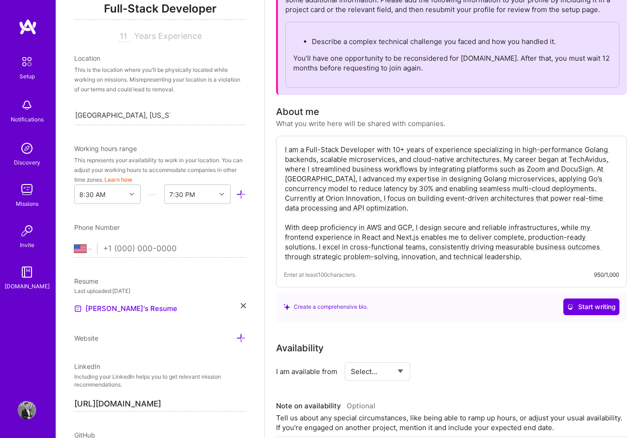
type textarea "I am a Full-Stack Developer with 10+ years of experience specializing in high-p…"
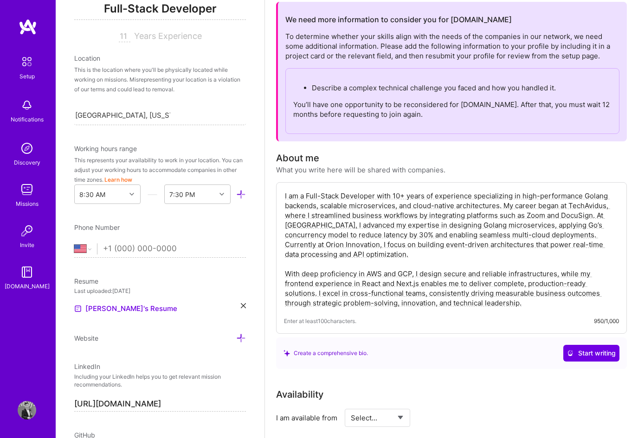
scroll to position [0, 0]
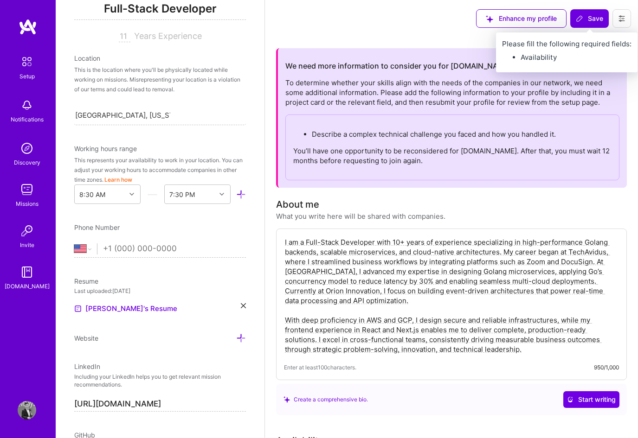
click at [586, 21] on span "Save" at bounding box center [589, 18] width 27 height 9
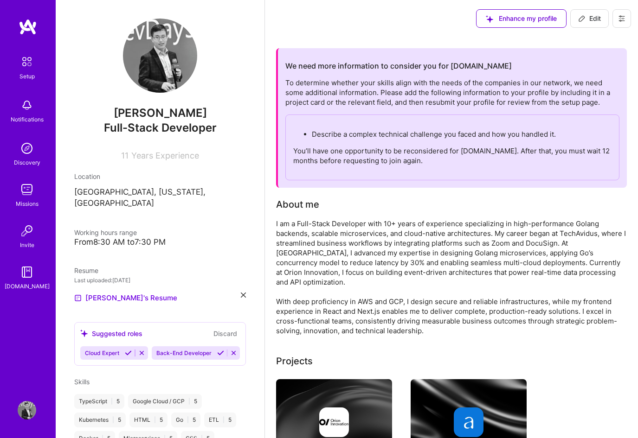
click at [22, 62] on img at bounding box center [26, 61] width 19 height 19
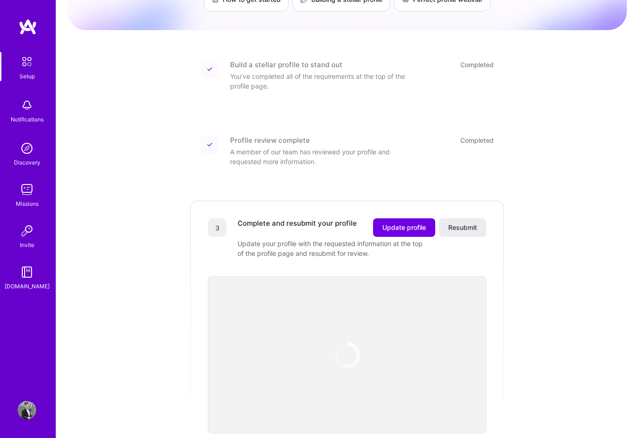
scroll to position [93, 0]
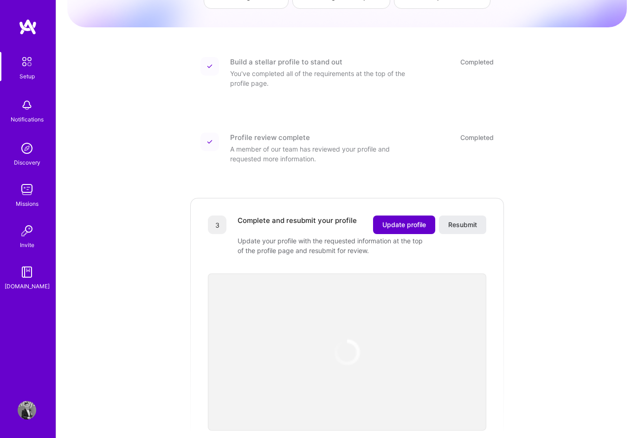
click at [409, 220] on span "Update profile" at bounding box center [404, 224] width 44 height 9
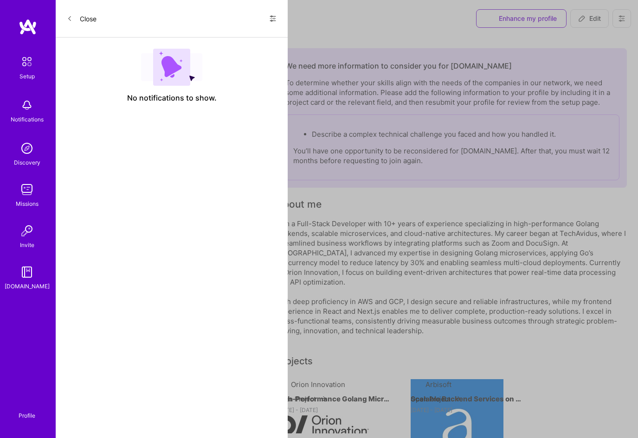
scroll to position [93, 0]
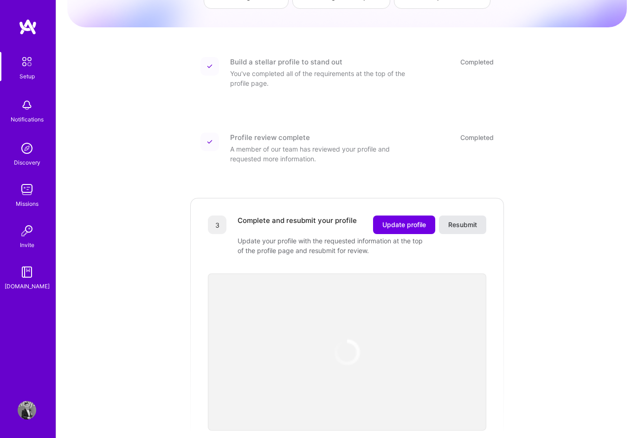
click at [464, 220] on span "Resubmit" at bounding box center [462, 224] width 29 height 9
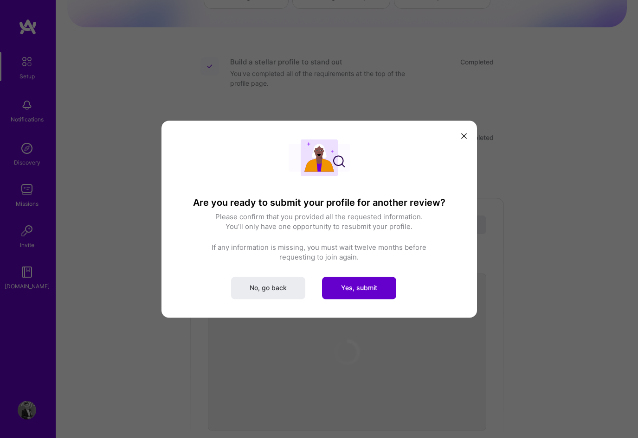
click at [370, 292] on span "Yes, submit" at bounding box center [359, 287] width 36 height 9
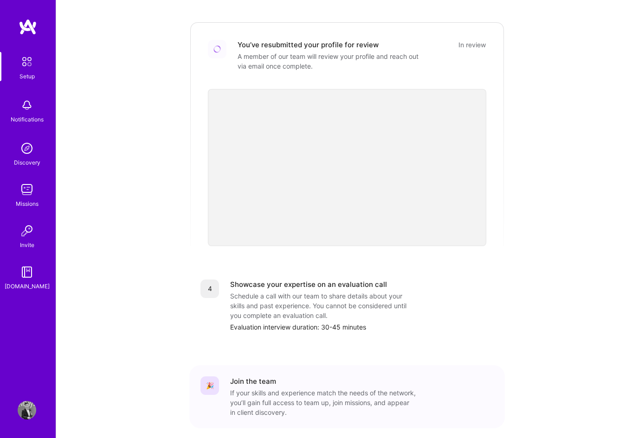
scroll to position [301, 0]
